Goal: Browse casually

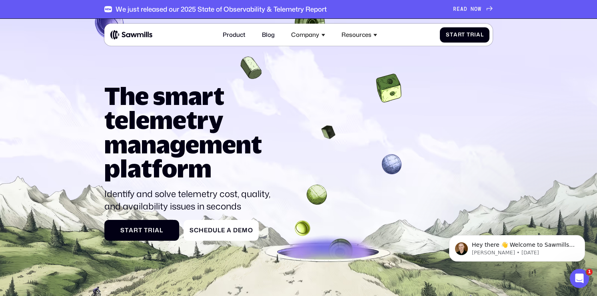
drag, startPoint x: 37, startPoint y: 34, endPoint x: 29, endPoint y: 2, distance: 33.0
click at [34, 30] on icon at bounding box center [298, 187] width 597 height 346
